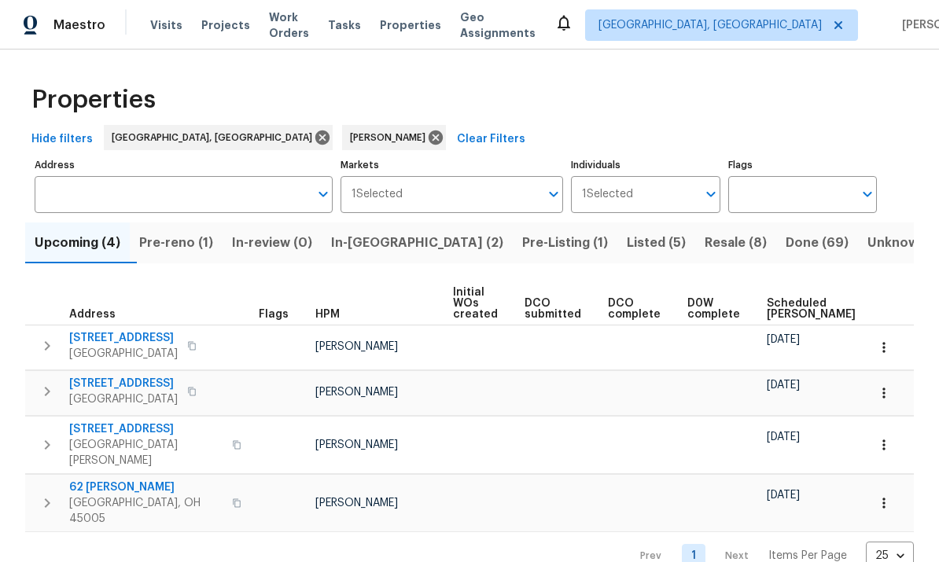
click at [786, 241] on span "Done (69)" at bounding box center [817, 243] width 63 height 22
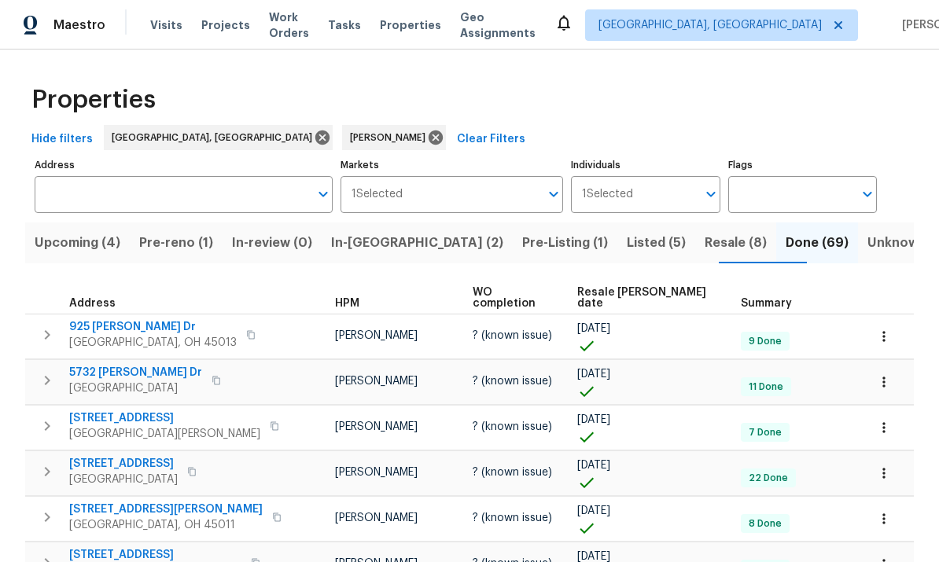
click at [606, 297] on span "Resale [PERSON_NAME] date" at bounding box center [645, 298] width 137 height 22
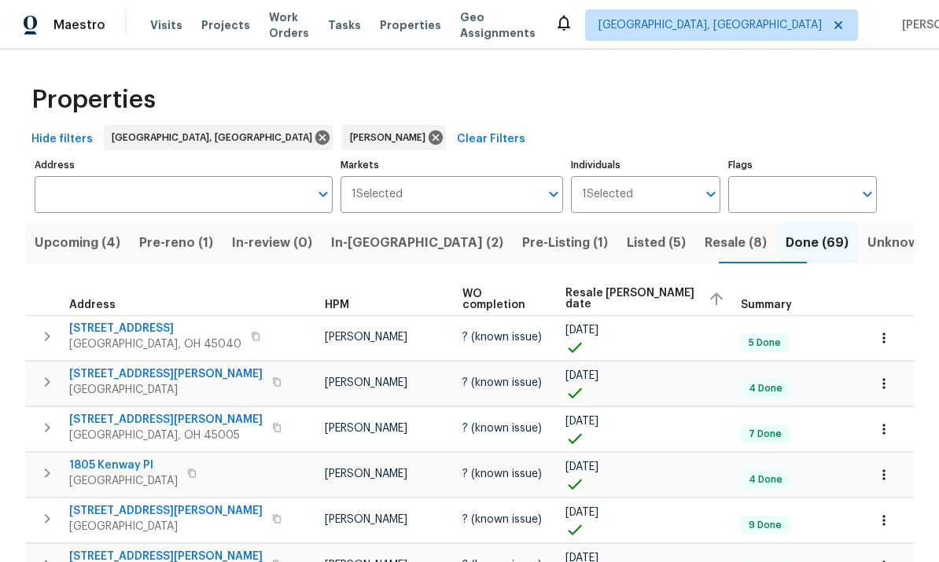
click at [173, 194] on input "Address" at bounding box center [172, 194] width 275 height 37
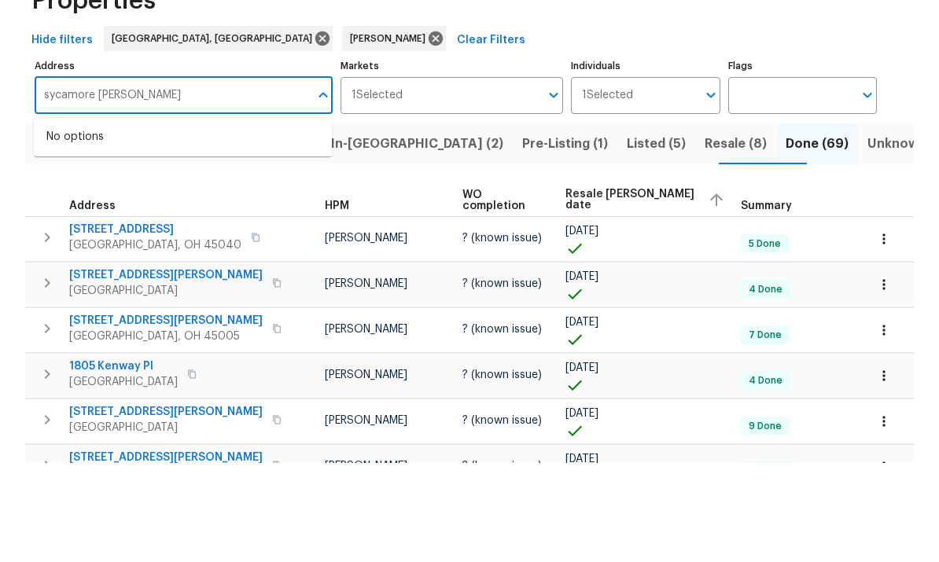
type input "sycamore [PERSON_NAME]"
click at [223, 223] on button "Pre-reno (1)" at bounding box center [176, 243] width 93 height 41
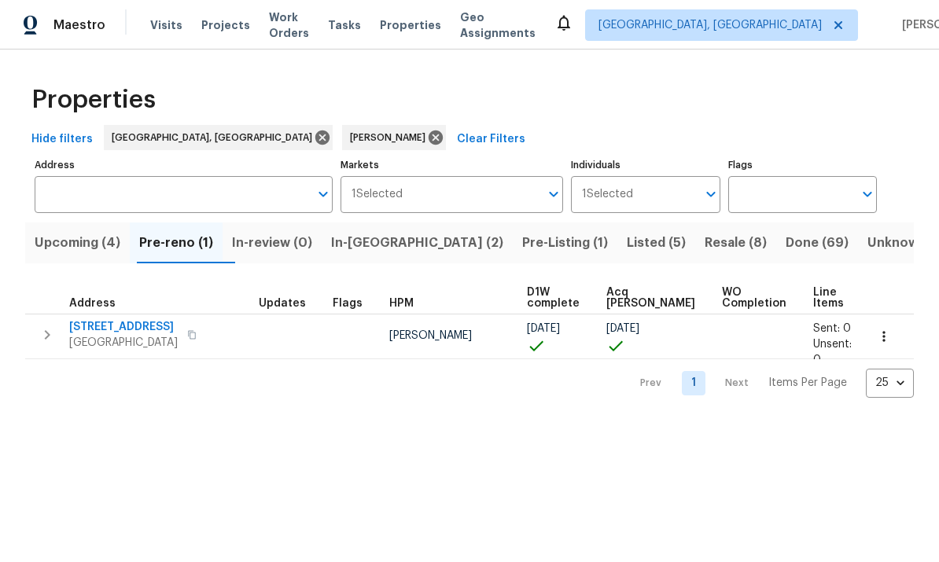
click at [203, 196] on input "Address" at bounding box center [172, 194] width 275 height 37
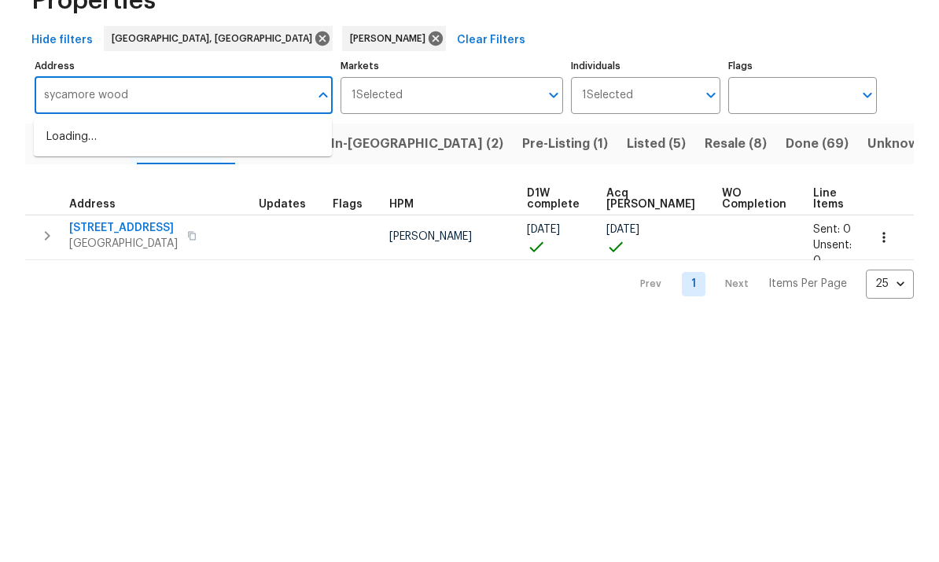
type input "sycamore [PERSON_NAME]"
click at [168, 223] on li "[STREET_ADDRESS][PERSON_NAME]" at bounding box center [183, 236] width 298 height 26
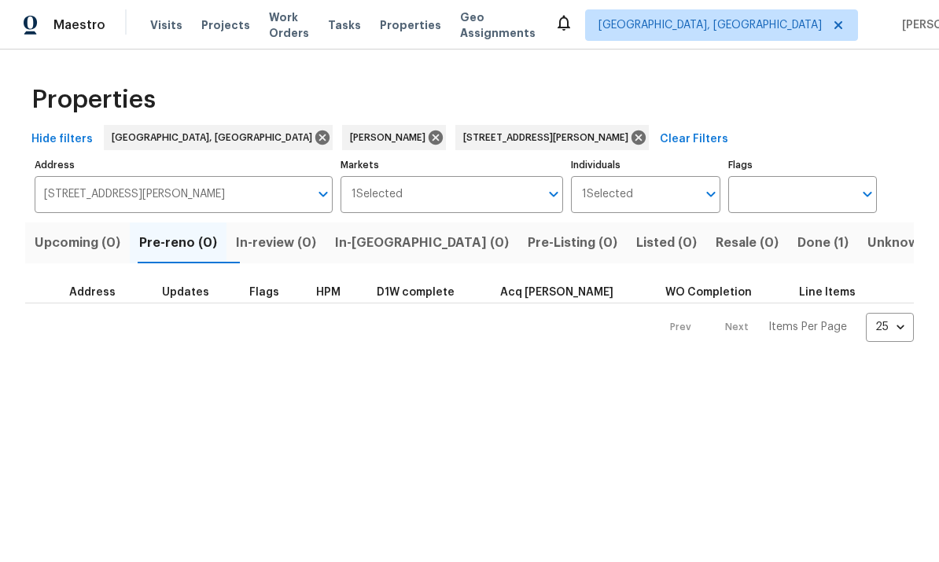
click at [798, 244] on span "Done (1)" at bounding box center [823, 243] width 51 height 22
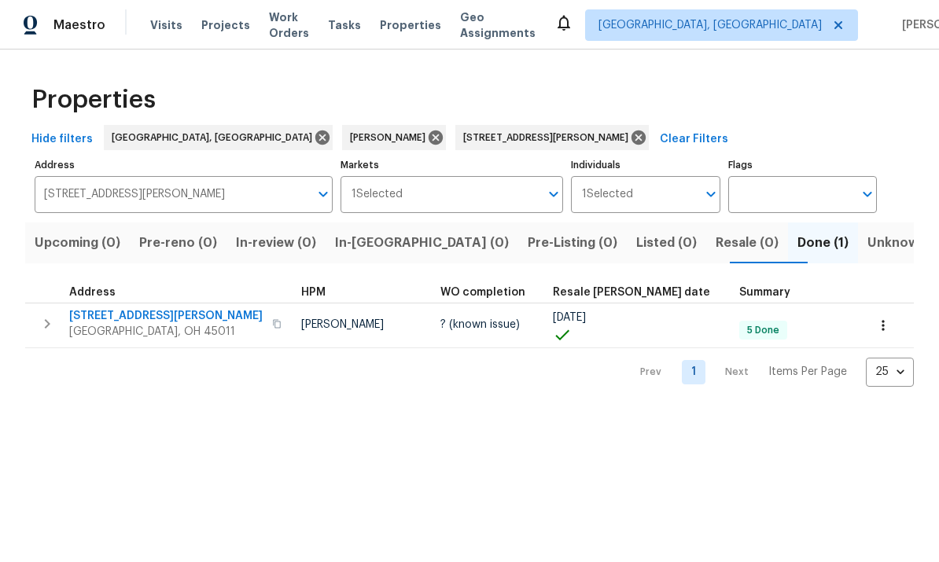
click at [120, 335] on span "Hamilton, OH 45011" at bounding box center [165, 332] width 193 height 16
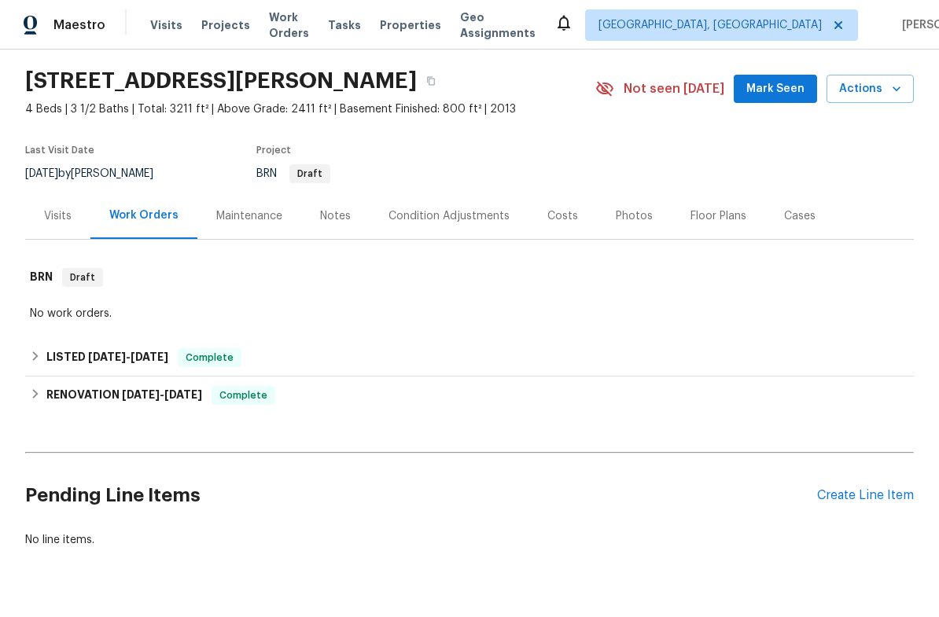
scroll to position [44, 0]
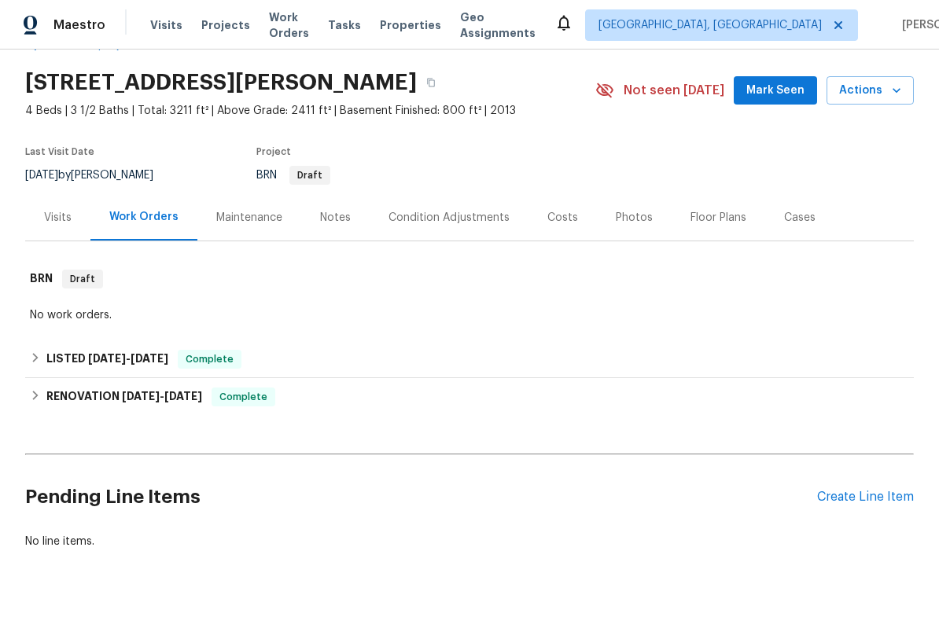
click at [726, 217] on div "Floor Plans" at bounding box center [719, 218] width 56 height 16
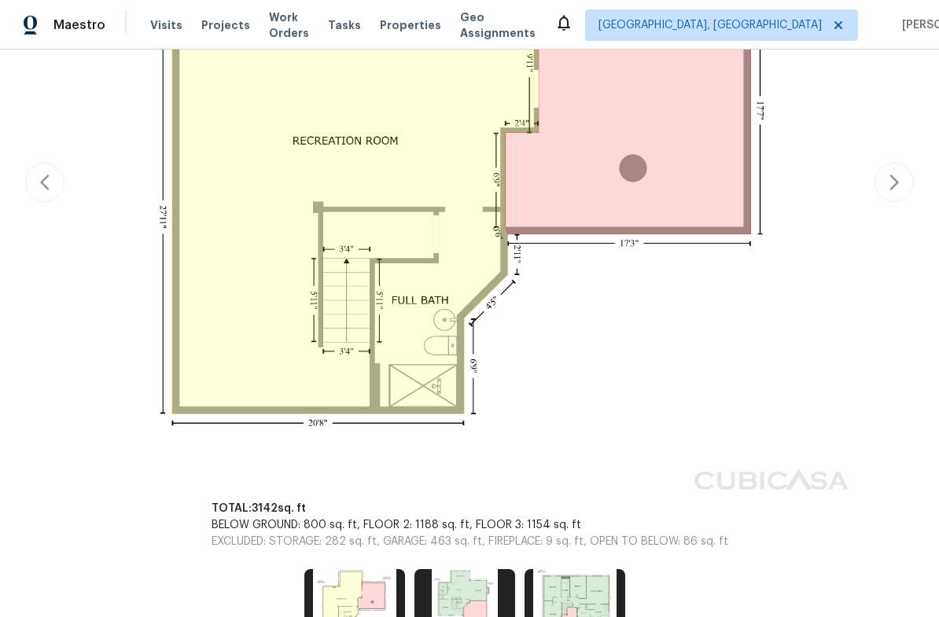
scroll to position [461, 0]
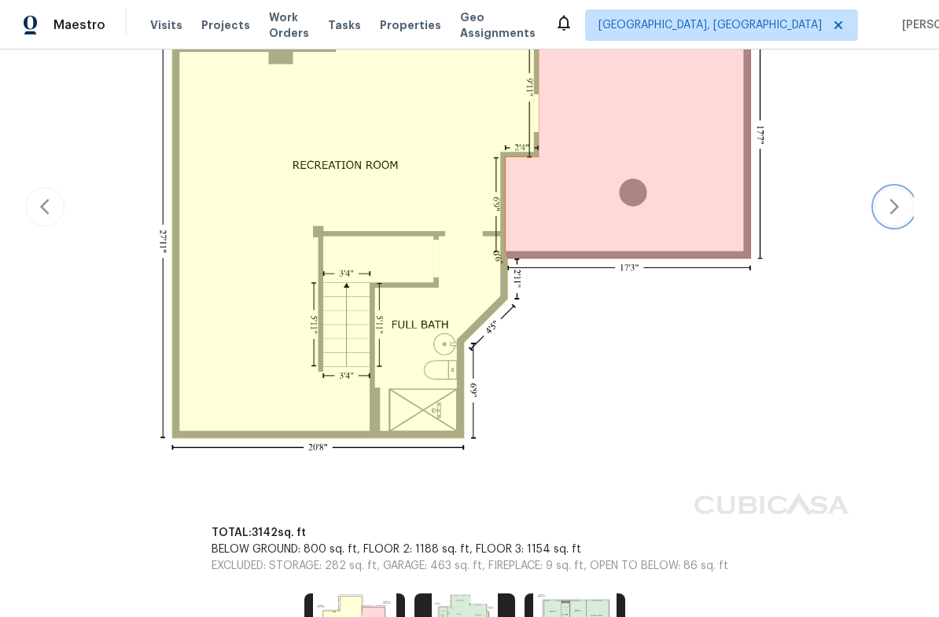
click at [902, 215] on icon "button" at bounding box center [894, 206] width 19 height 19
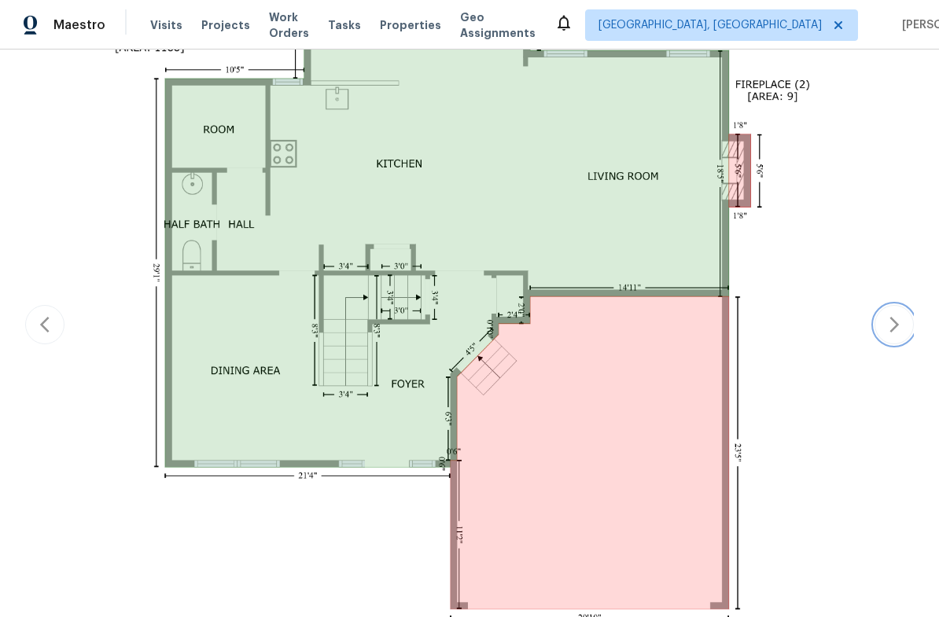
scroll to position [410, 0]
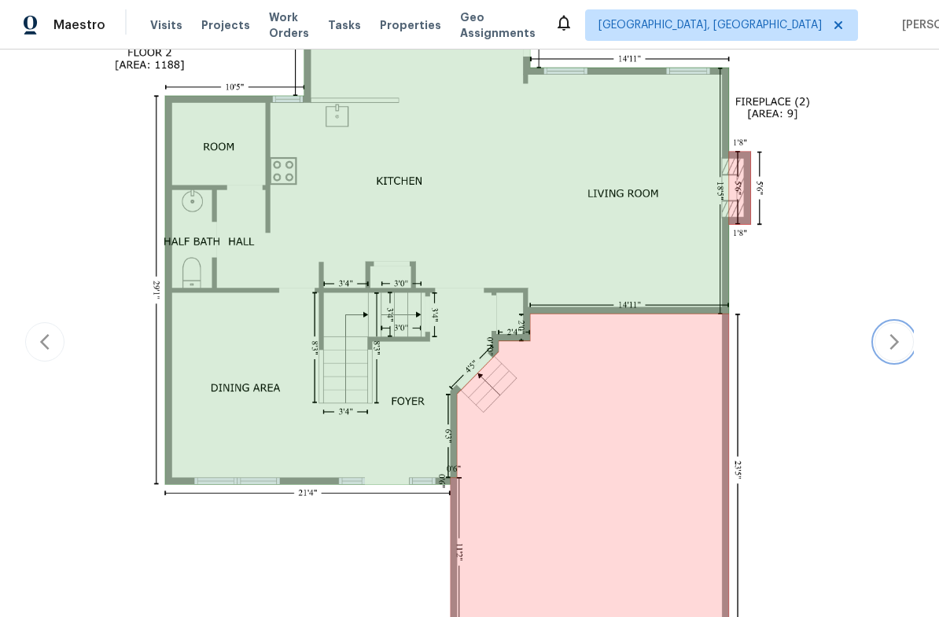
click at [899, 342] on icon "button" at bounding box center [894, 342] width 19 height 19
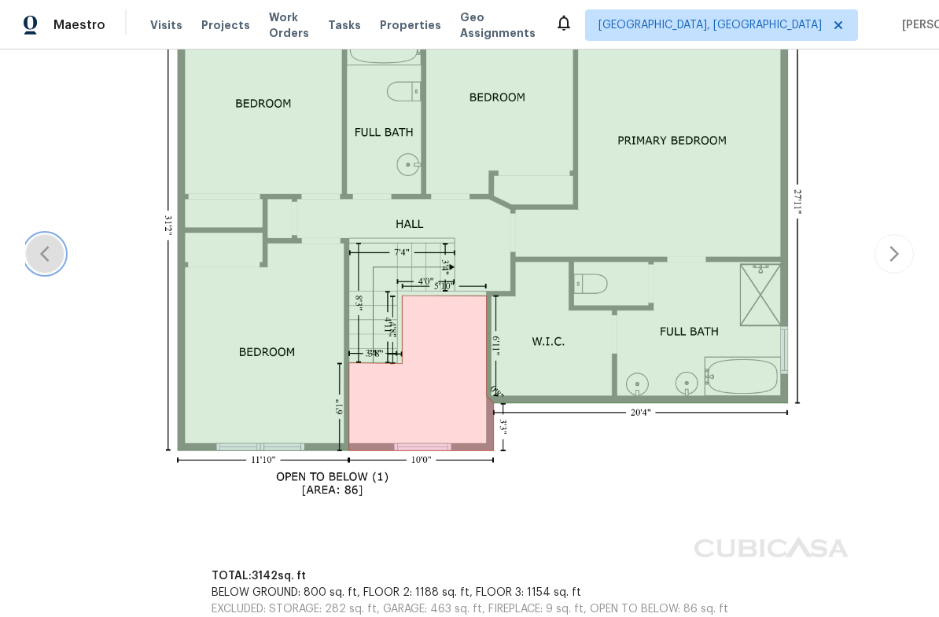
click at [28, 256] on button "button" at bounding box center [44, 253] width 39 height 39
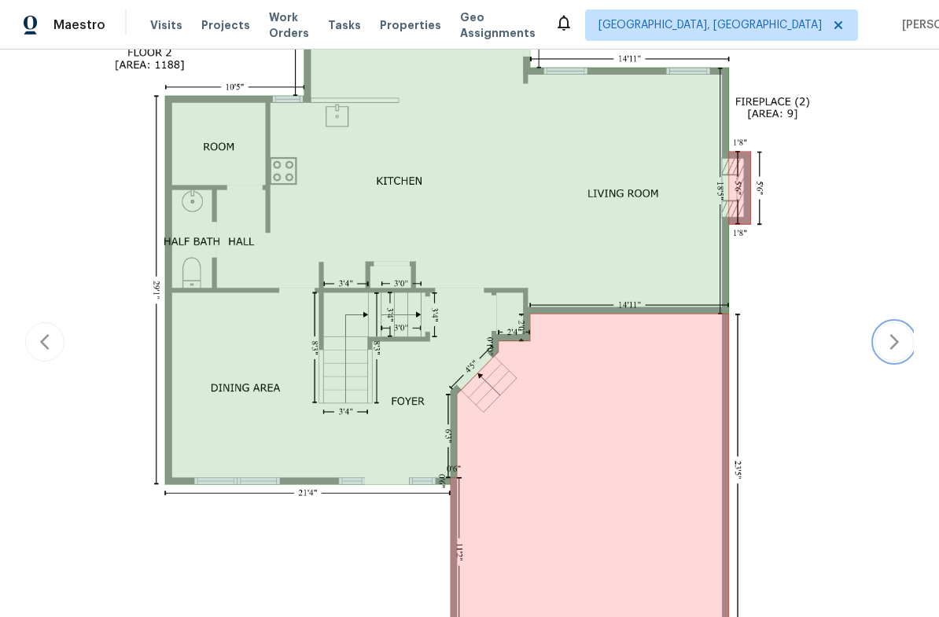
click at [901, 344] on icon "button" at bounding box center [894, 342] width 19 height 19
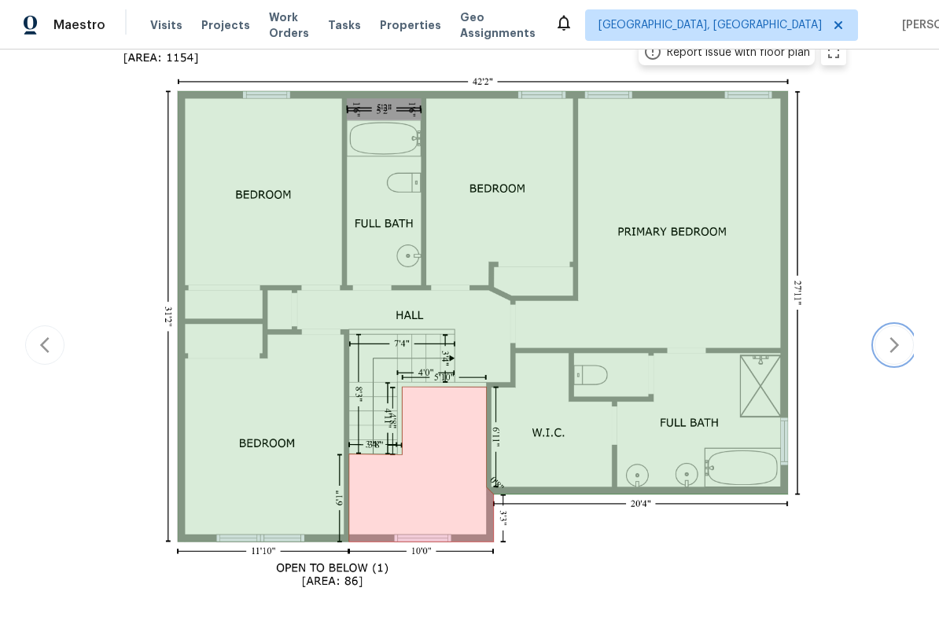
scroll to position [317, 0]
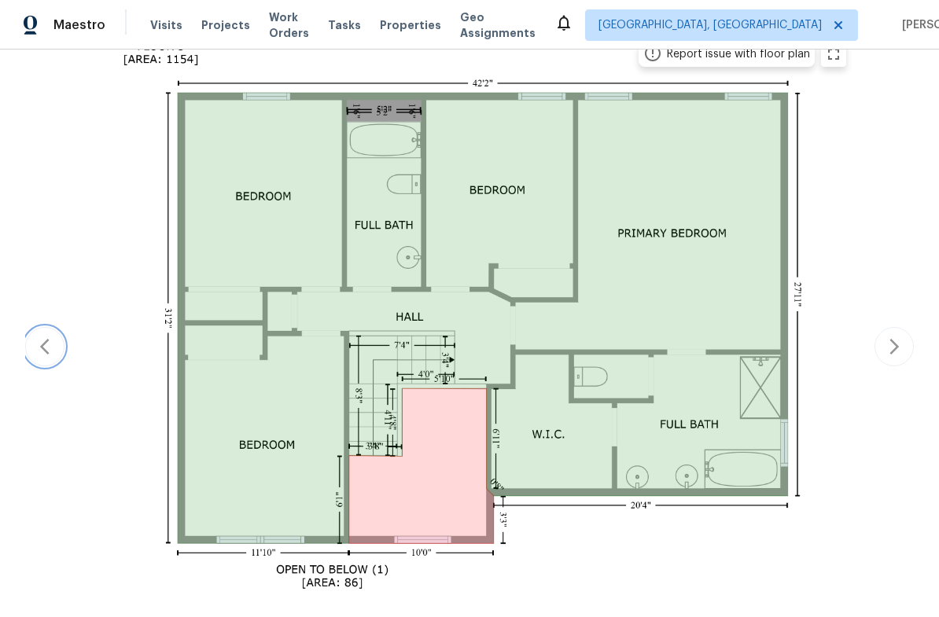
click at [35, 341] on button "button" at bounding box center [44, 346] width 39 height 39
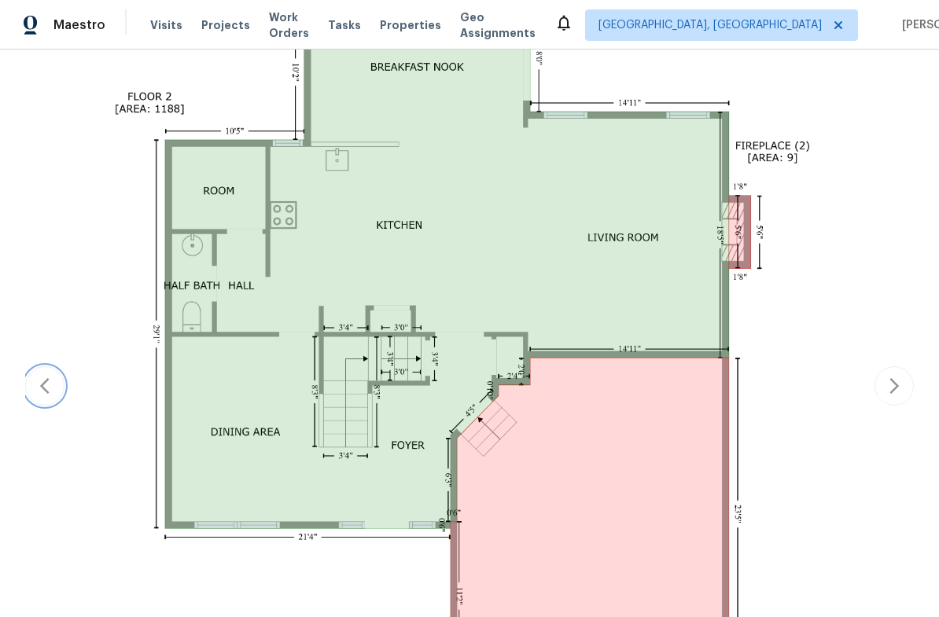
scroll to position [434, 0]
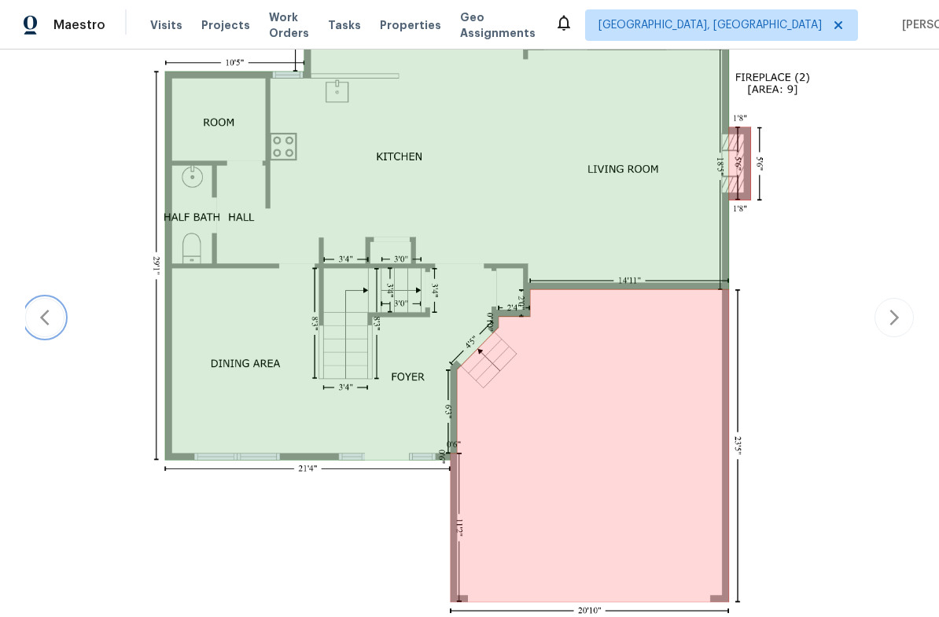
click at [50, 332] on button "button" at bounding box center [44, 317] width 39 height 39
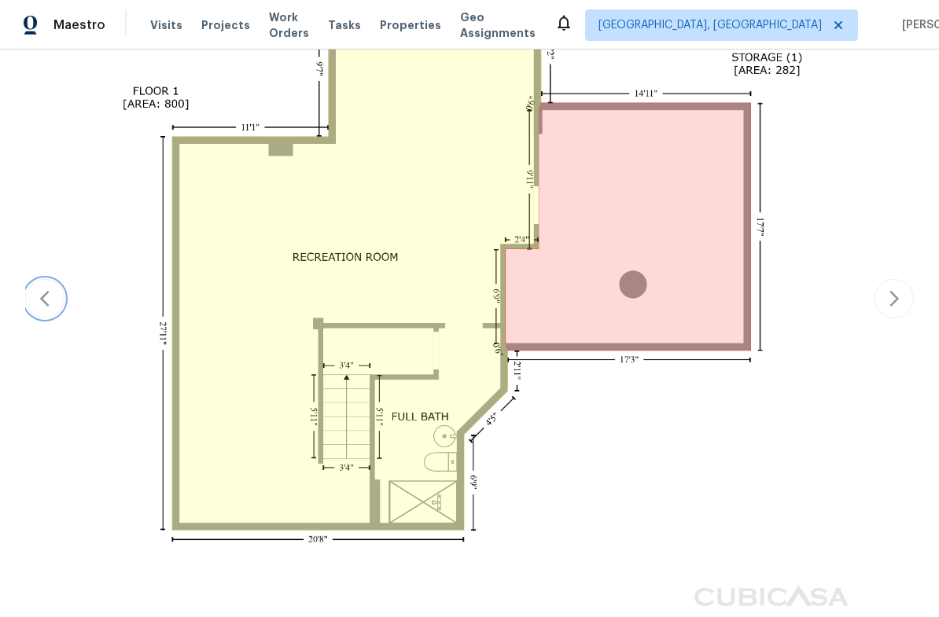
scroll to position [367, 0]
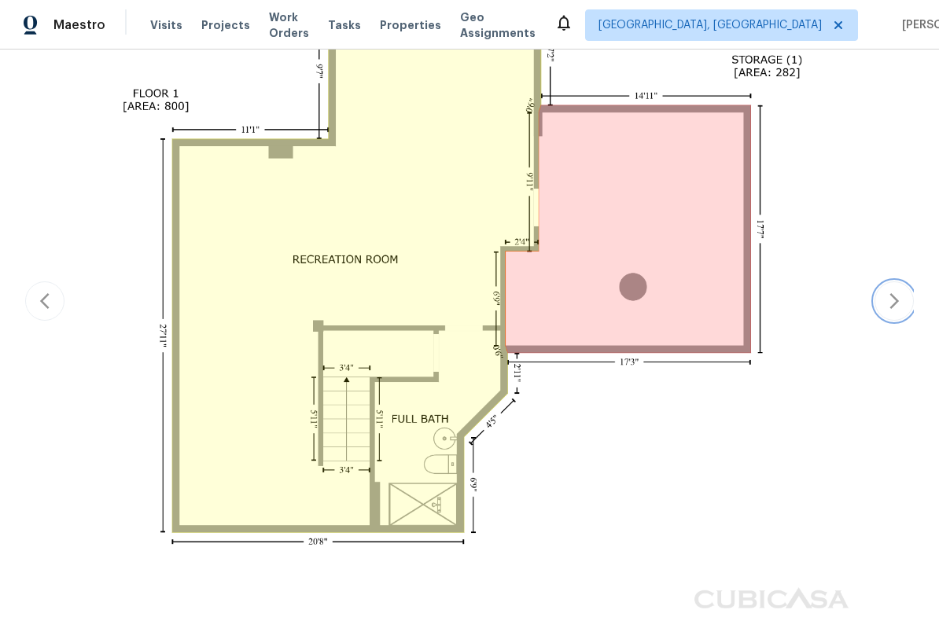
click at [911, 300] on button "button" at bounding box center [894, 301] width 39 height 39
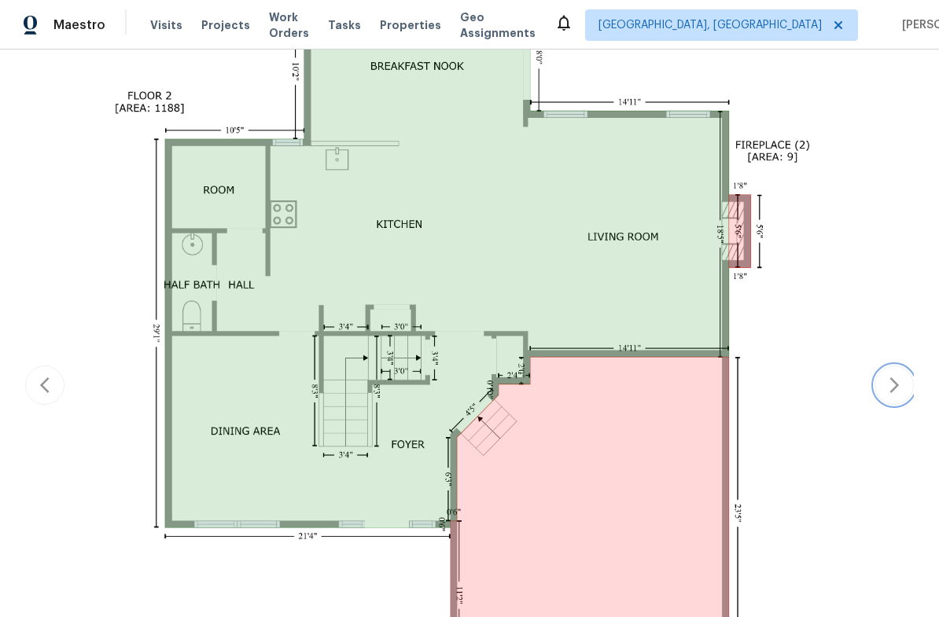
click at [894, 377] on icon "button" at bounding box center [894, 385] width 19 height 19
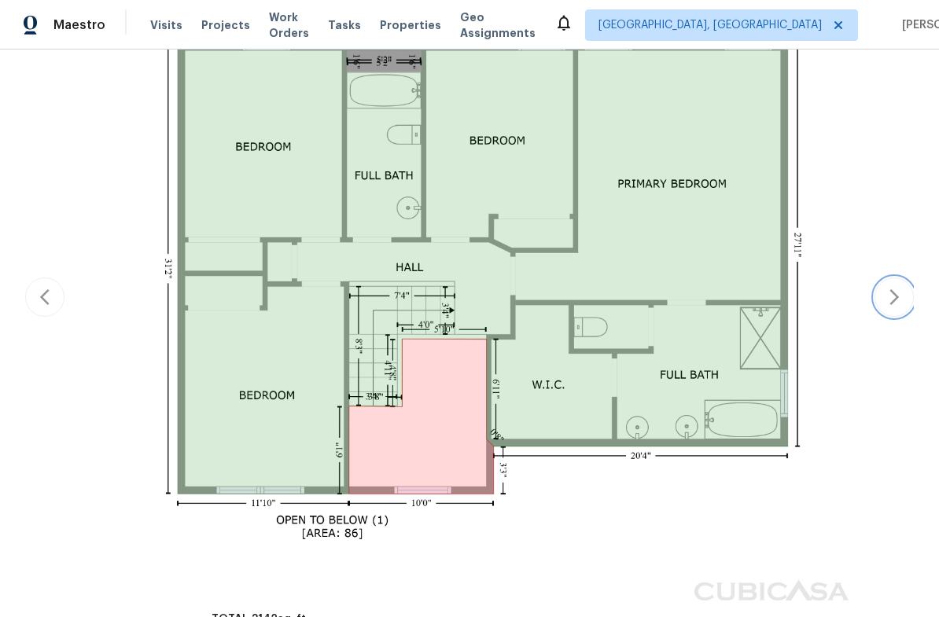
scroll to position [357, 0]
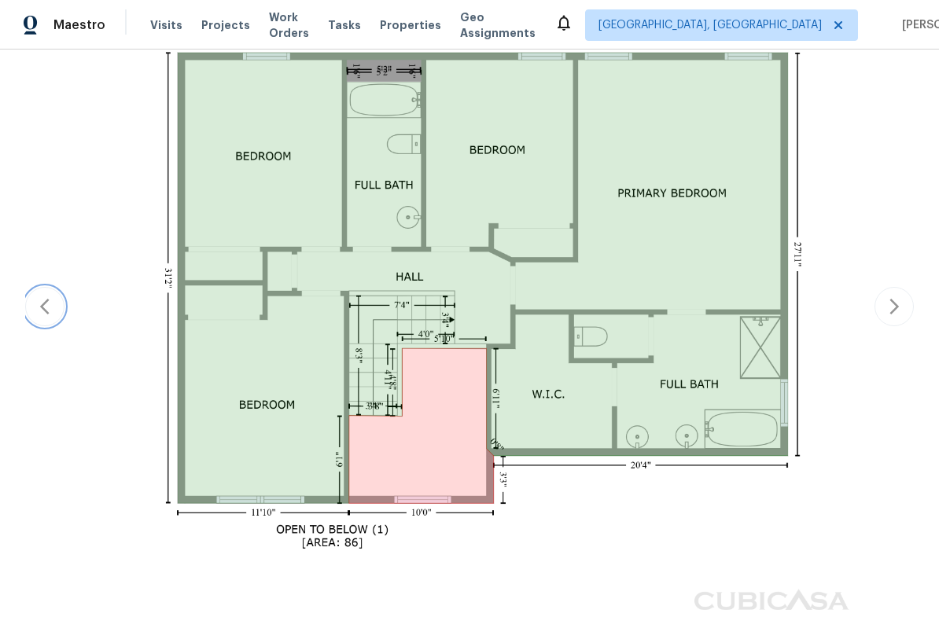
click at [35, 300] on icon "button" at bounding box center [44, 306] width 19 height 19
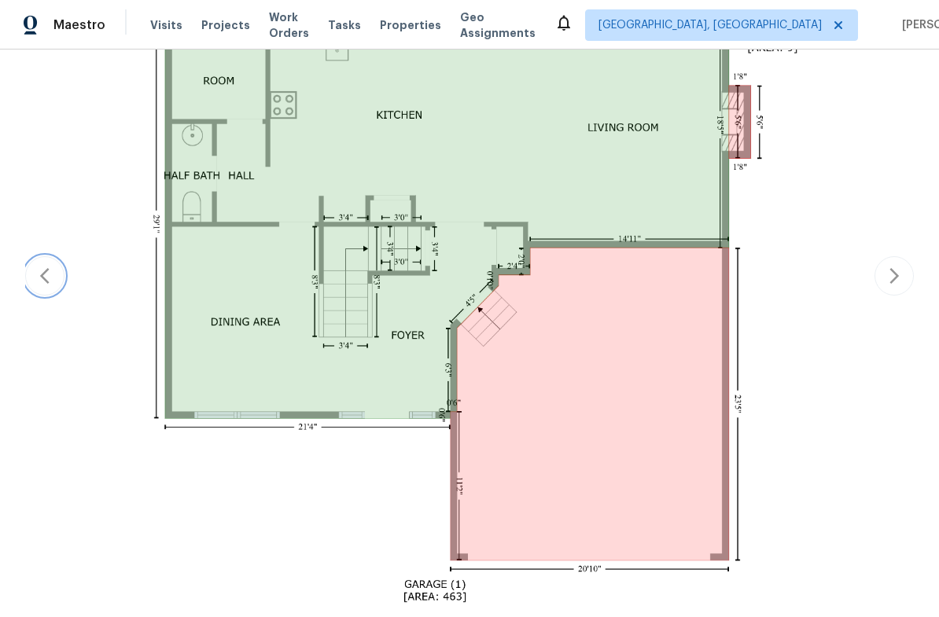
scroll to position [477, 0]
click at [46, 277] on icon "button" at bounding box center [44, 275] width 19 height 19
